Goal: Entertainment & Leisure: Consume media (video, audio)

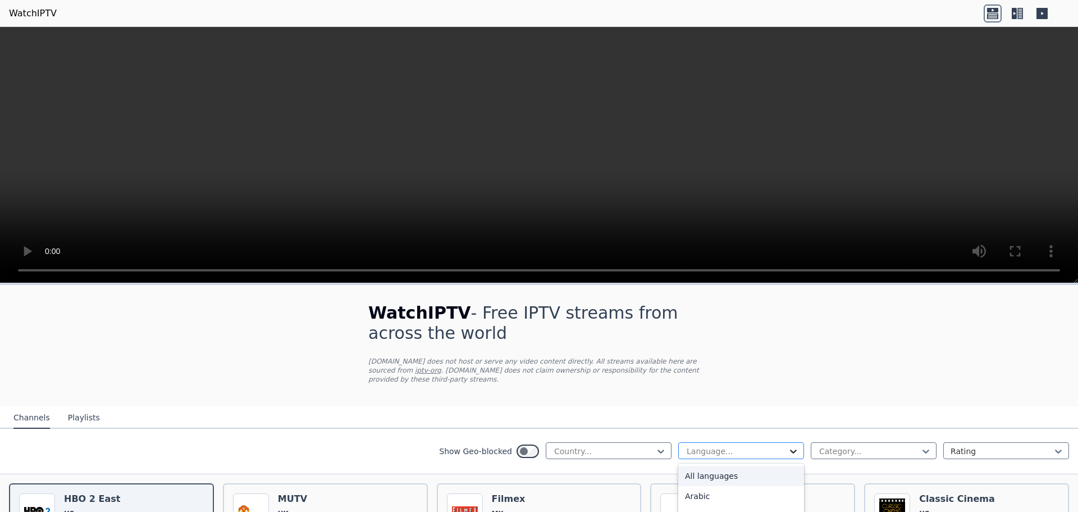
click at [788, 445] on icon at bounding box center [793, 450] width 11 height 11
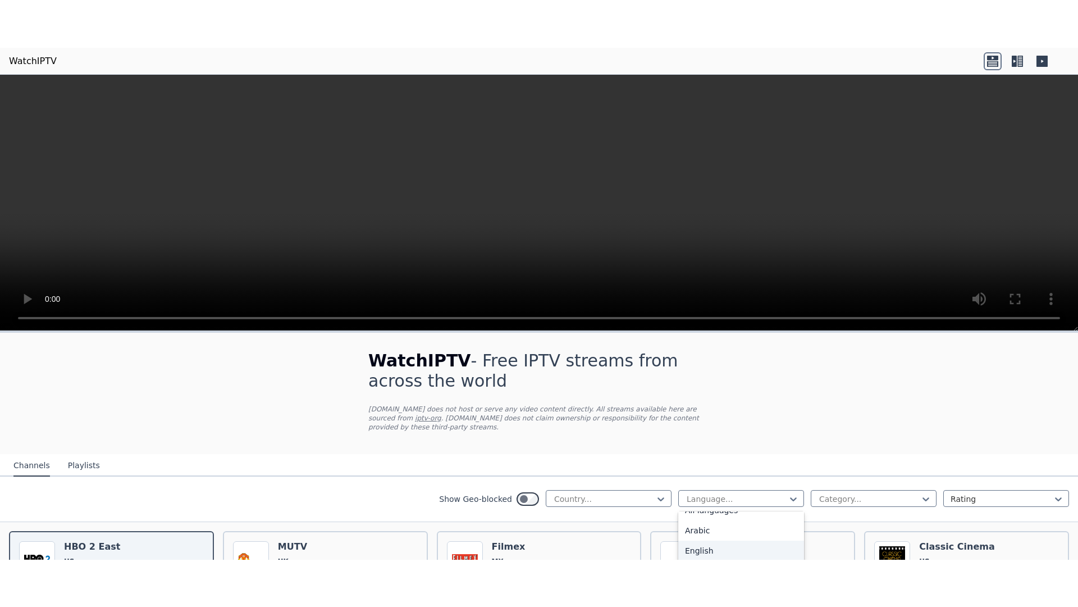
scroll to position [36, 0]
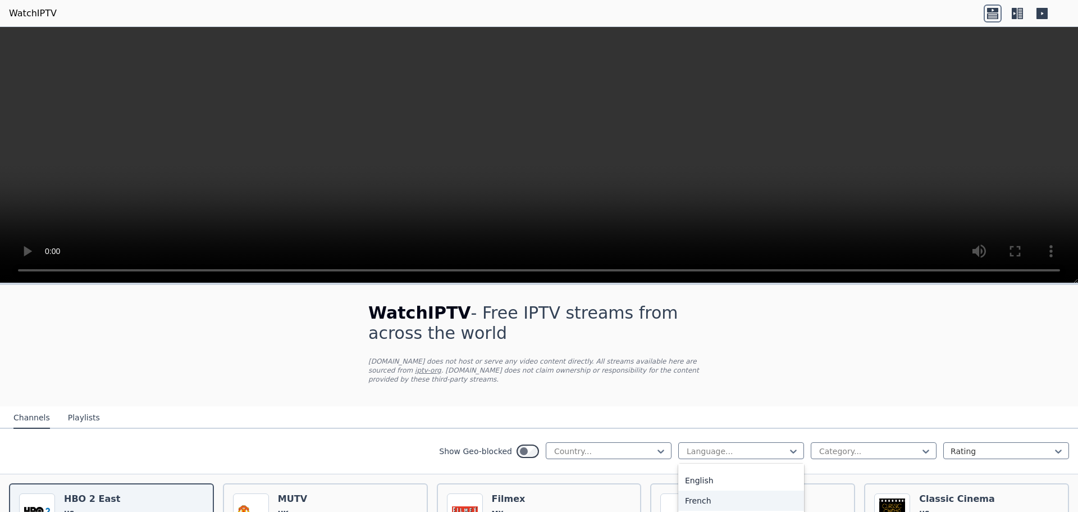
click at [722, 494] on div "French" at bounding box center [741, 500] width 126 height 20
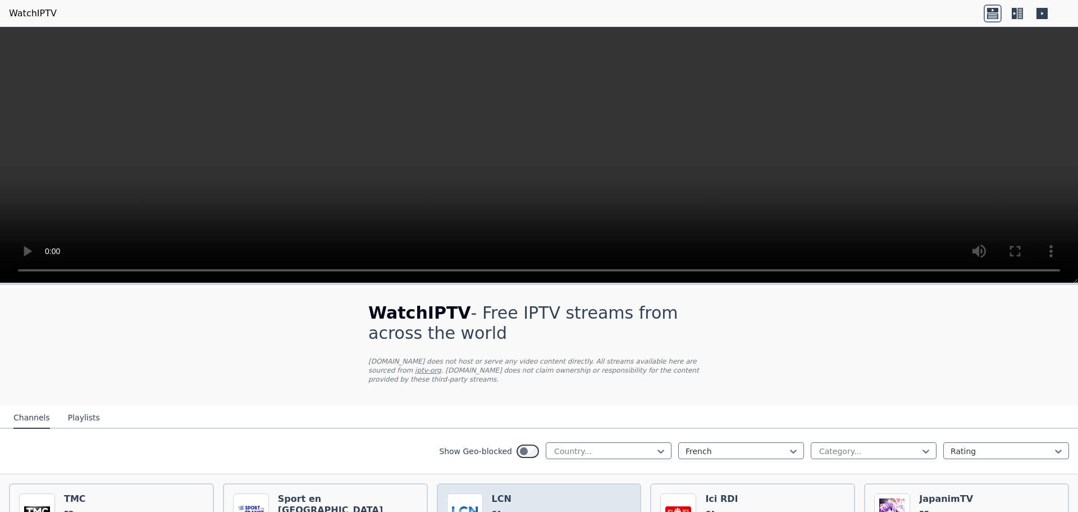
click at [468, 495] on img at bounding box center [465, 511] width 36 height 36
